Goal: Task Accomplishment & Management: Complete application form

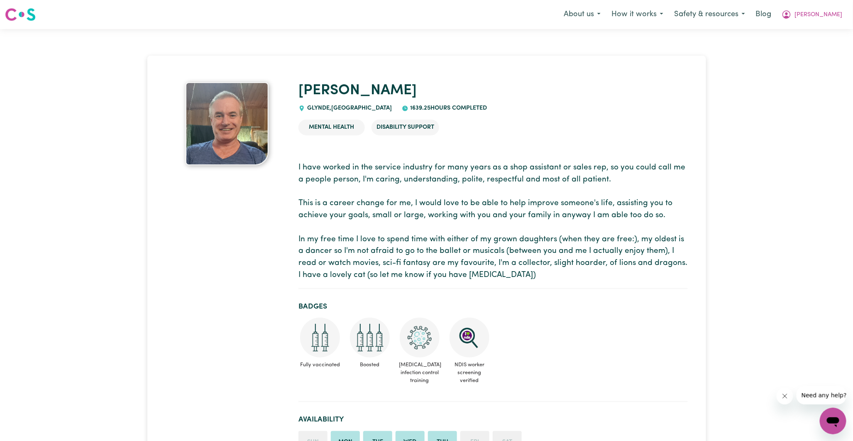
click at [239, 153] on img at bounding box center [226, 123] width 83 height 83
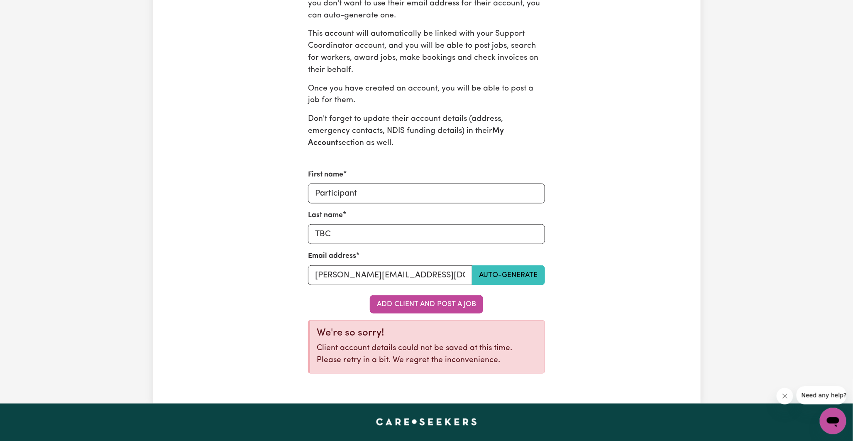
scroll to position [322, 0]
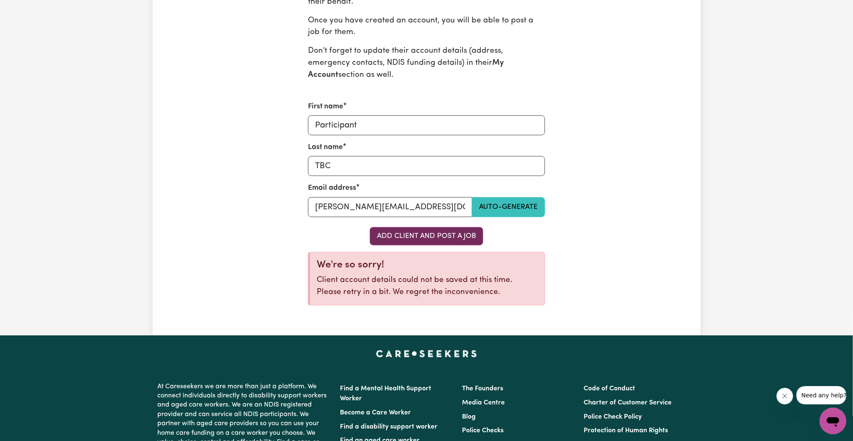
click at [433, 243] on button "Add Client and Post a Job" at bounding box center [426, 236] width 113 height 18
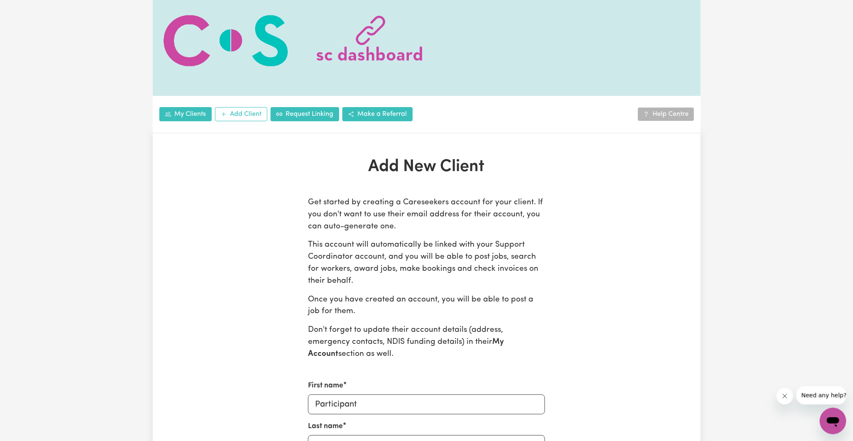
scroll to position [0, 0]
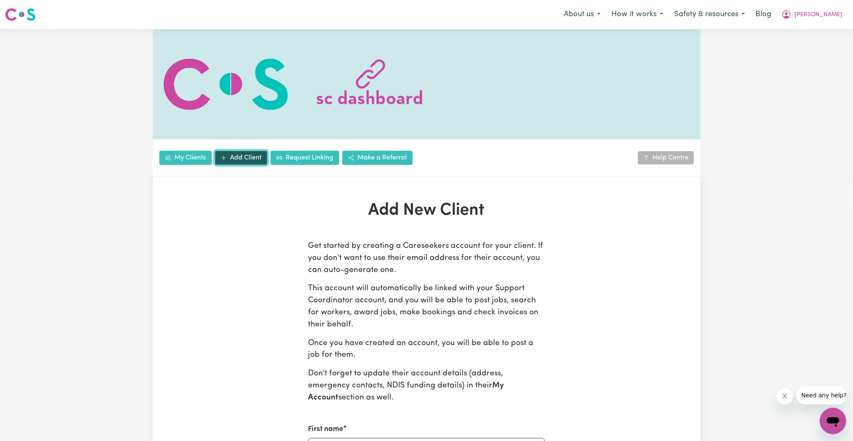
click at [231, 160] on link "Add Client" at bounding box center [241, 158] width 52 height 14
click at [181, 160] on link "My Clients" at bounding box center [185, 158] width 52 height 14
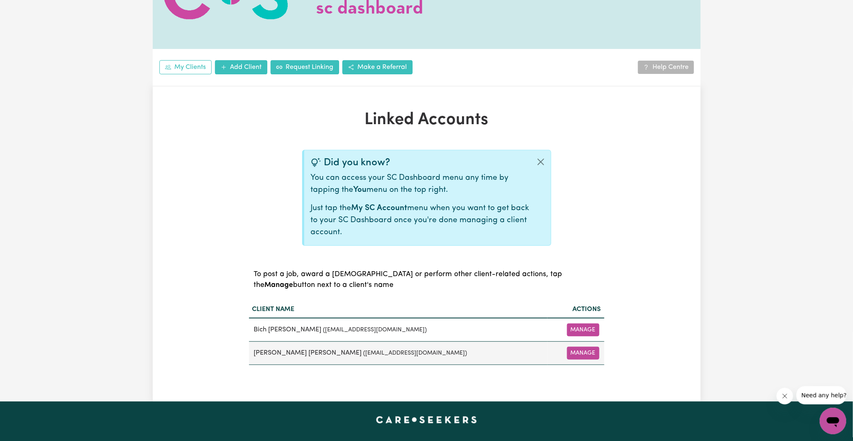
scroll to position [46, 0]
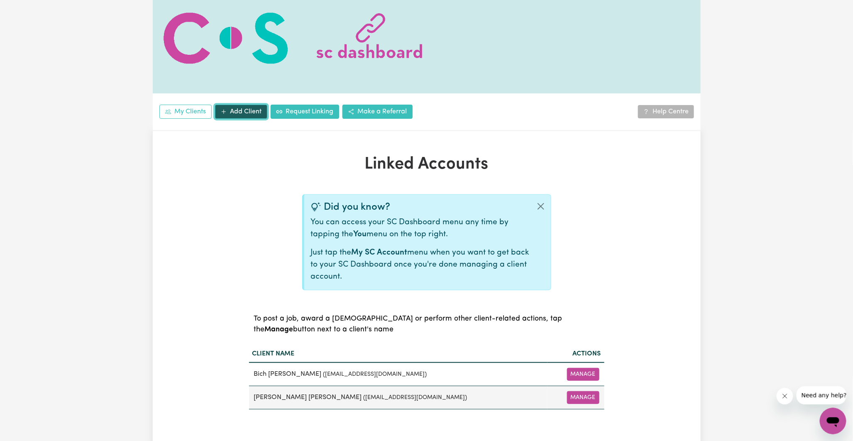
click at [247, 110] on link "Add Client" at bounding box center [241, 112] width 52 height 14
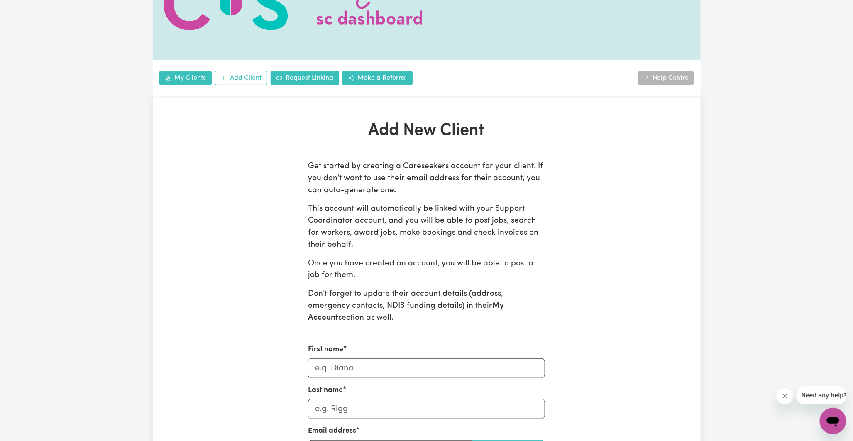
scroll to position [184, 0]
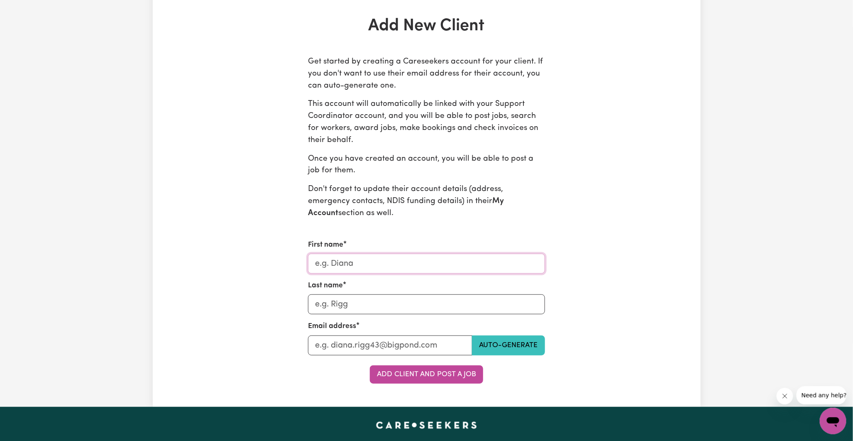
click at [374, 262] on input "First name" at bounding box center [426, 263] width 237 height 20
type input "Participant"
type input "B"
type input "TBC"
drag, startPoint x: 371, startPoint y: 263, endPoint x: 288, endPoint y: 263, distance: 83.0
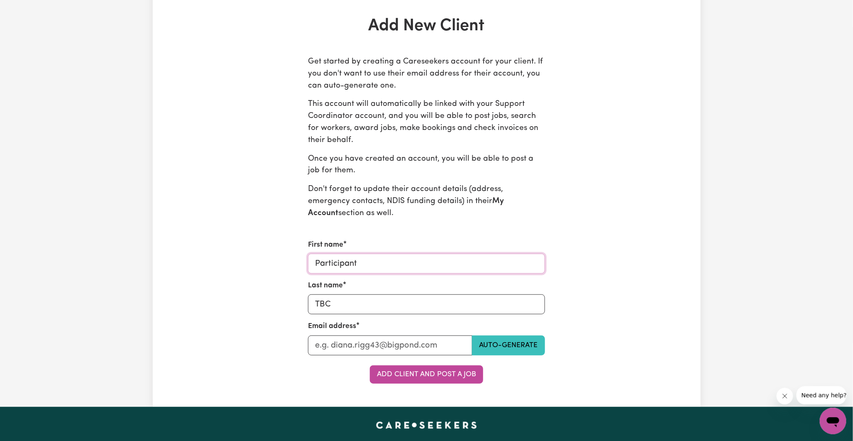
click at [288, 263] on div "Get started by creating a Careseekers account for your client. If you don't wan…" at bounding box center [426, 219] width 355 height 327
type input "[PERSON_NAME]"
click at [324, 343] on input "Last name" at bounding box center [390, 345] width 164 height 20
type input "[PERSON_NAME][EMAIL_ADDRESS][DOMAIN_NAME]"
click at [404, 377] on button "Add Client and Post a Job" at bounding box center [426, 374] width 113 height 18
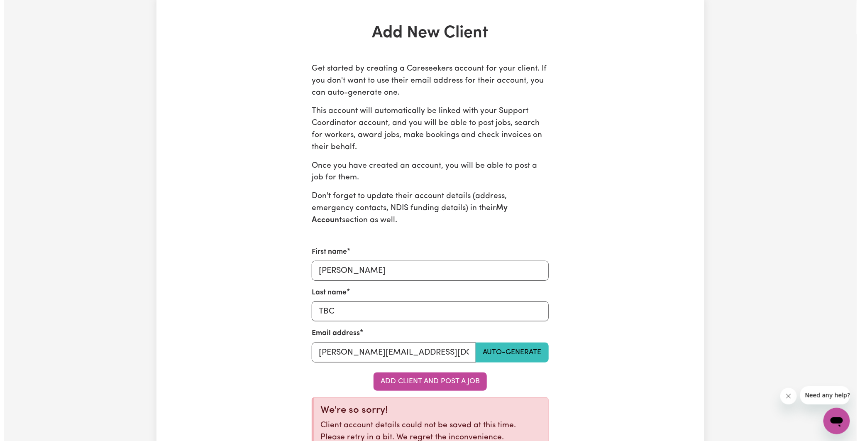
scroll to position [0, 0]
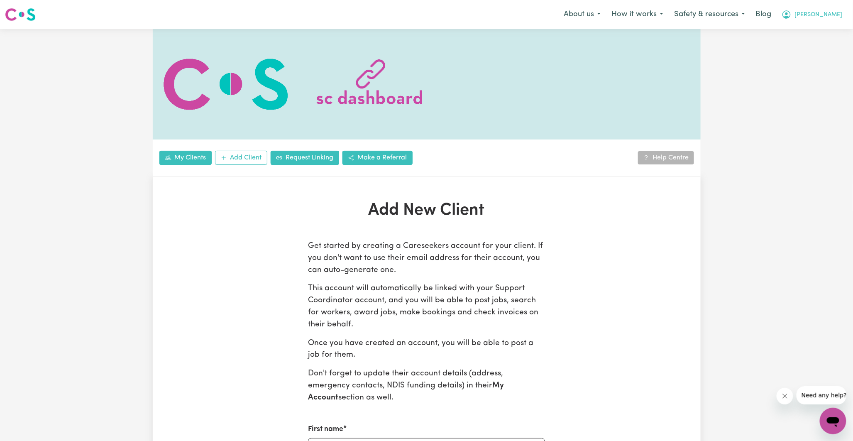
click at [837, 15] on span "[PERSON_NAME]" at bounding box center [818, 14] width 48 height 9
click at [799, 27] on link "My SC Dashboard" at bounding box center [815, 32] width 66 height 16
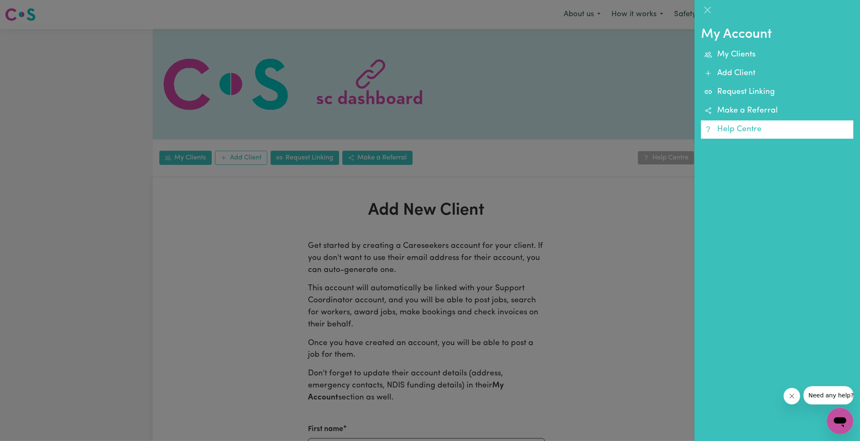
click at [741, 127] on link "Help Centre" at bounding box center [777, 129] width 152 height 19
